Goal: Navigation & Orientation: Go to known website

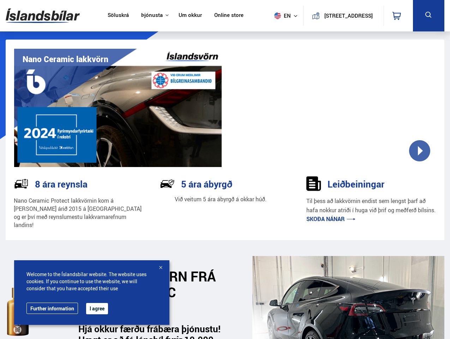
click at [43, 16] on img at bounding box center [43, 15] width 74 height 23
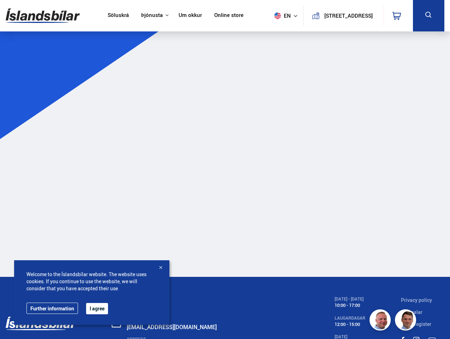
click at [279, 16] on span "en" at bounding box center [281, 15] width 18 height 7
click at [398, 16] on icon at bounding box center [397, 16] width 8 height 8
click at [429, 16] on icon at bounding box center [429, 15] width 9 height 9
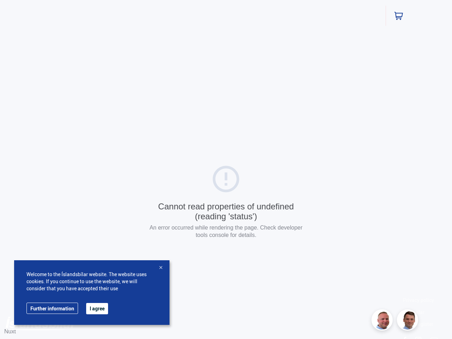
click at [97, 309] on button "I agree" at bounding box center [97, 308] width 22 height 11
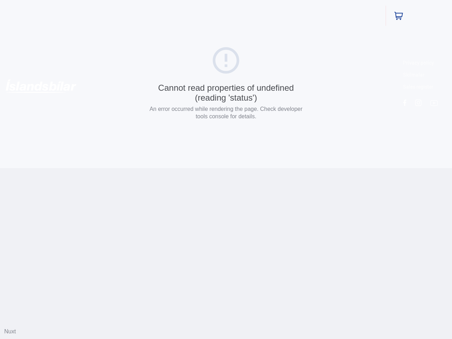
click at [161, 168] on html "Söluskrá Þjónusta Íslandsbílar [DOMAIN_NAME] Íslandsvörn Leiðbeiningar Um okkur…" at bounding box center [226, 84] width 452 height 168
